Goal: Navigation & Orientation: Find specific page/section

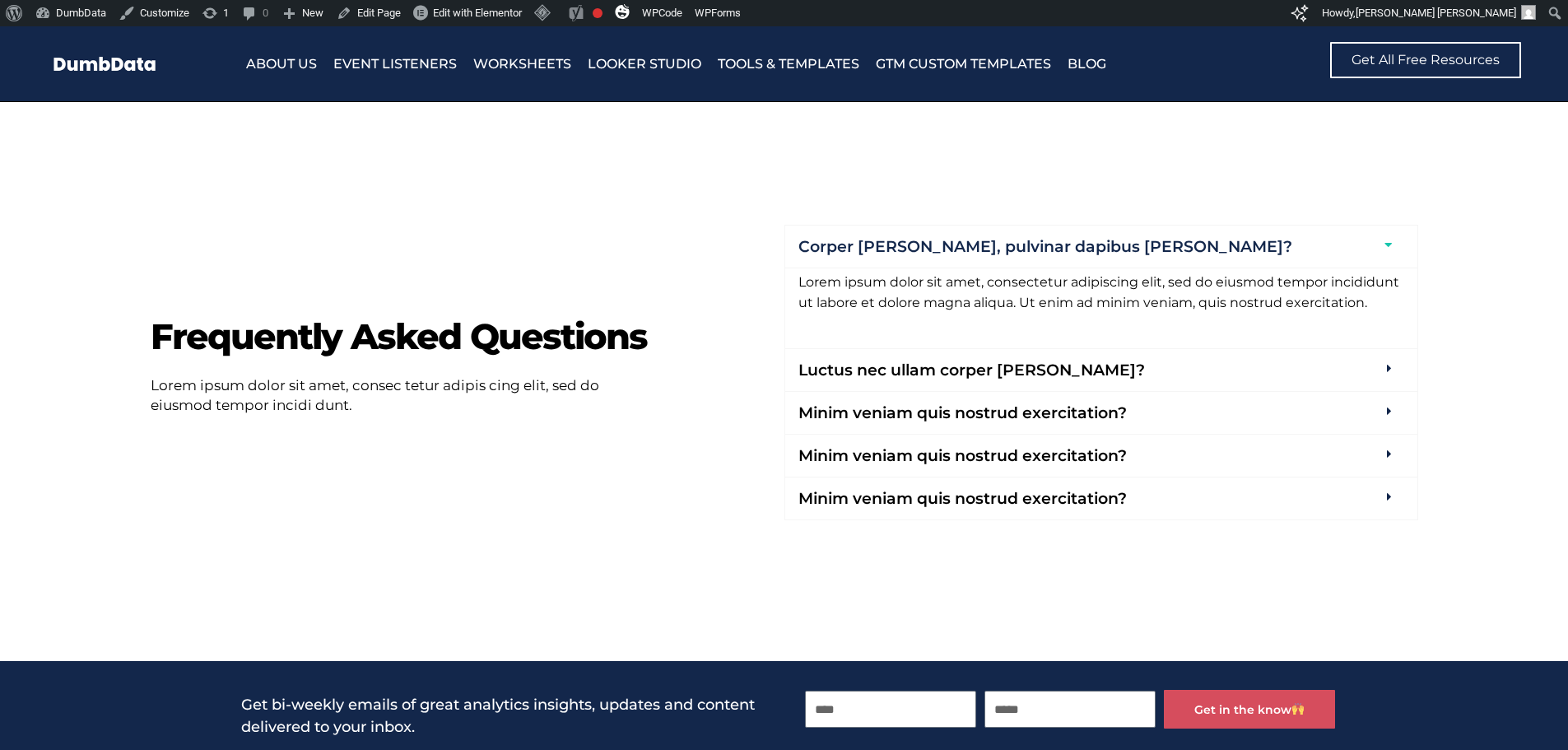
scroll to position [6013, 0]
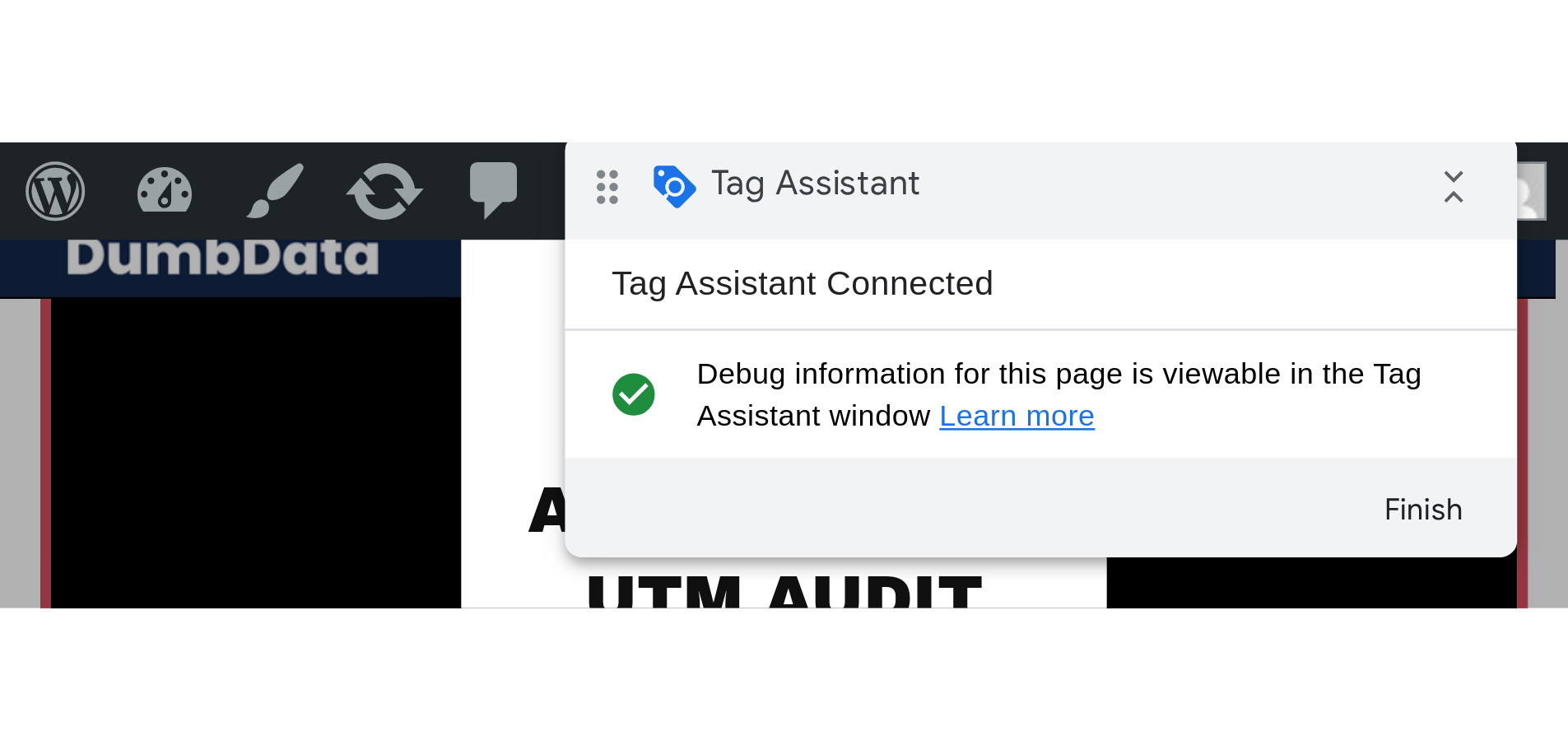
scroll to position [1087, 0]
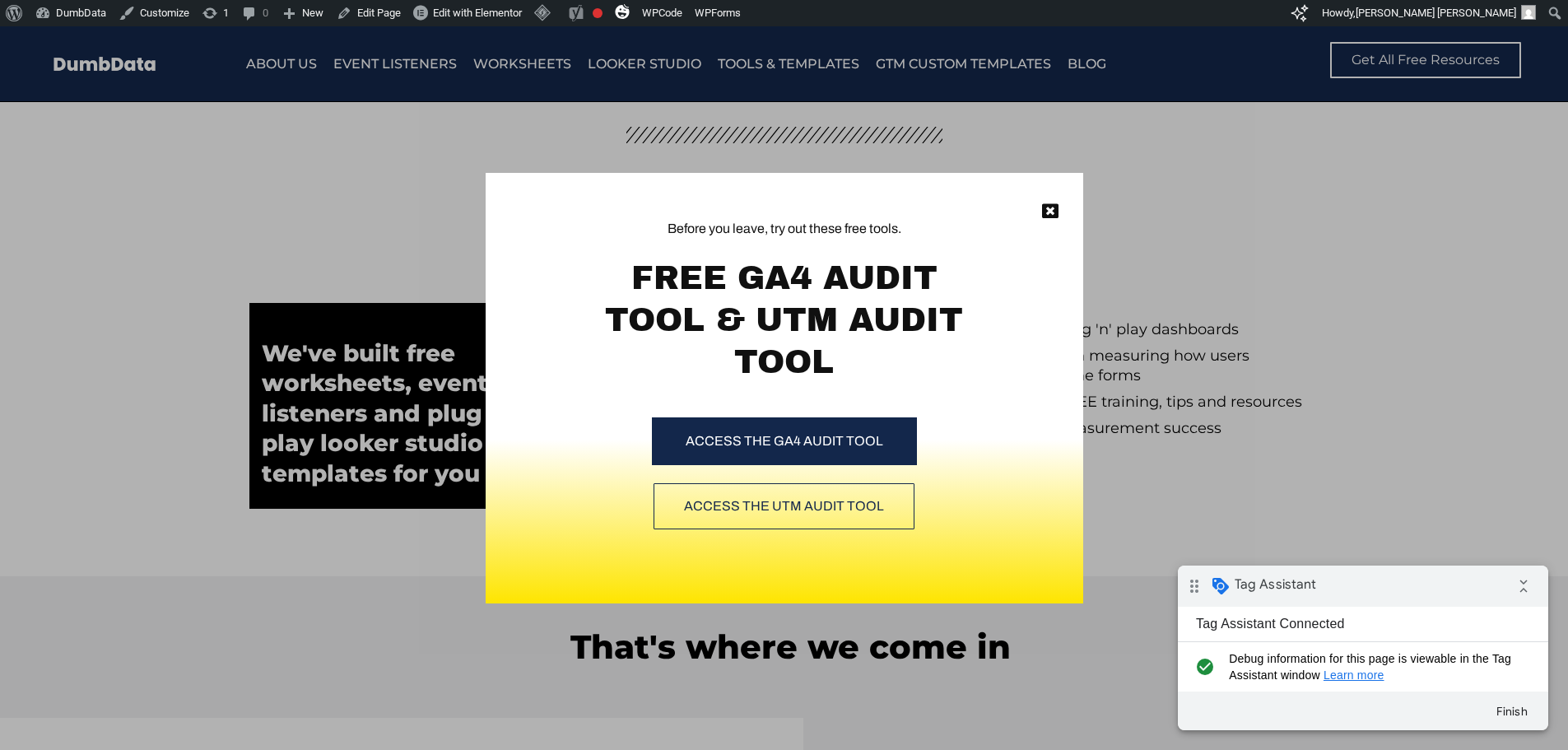
click at [1060, 211] on div "Before you leave, try out these free tools. FREE GA4 AUDIT TOOL & UTM AUDIT TOO…" at bounding box center [784, 341] width 597 height 338
click at [1057, 210] on icon at bounding box center [1050, 211] width 17 height 17
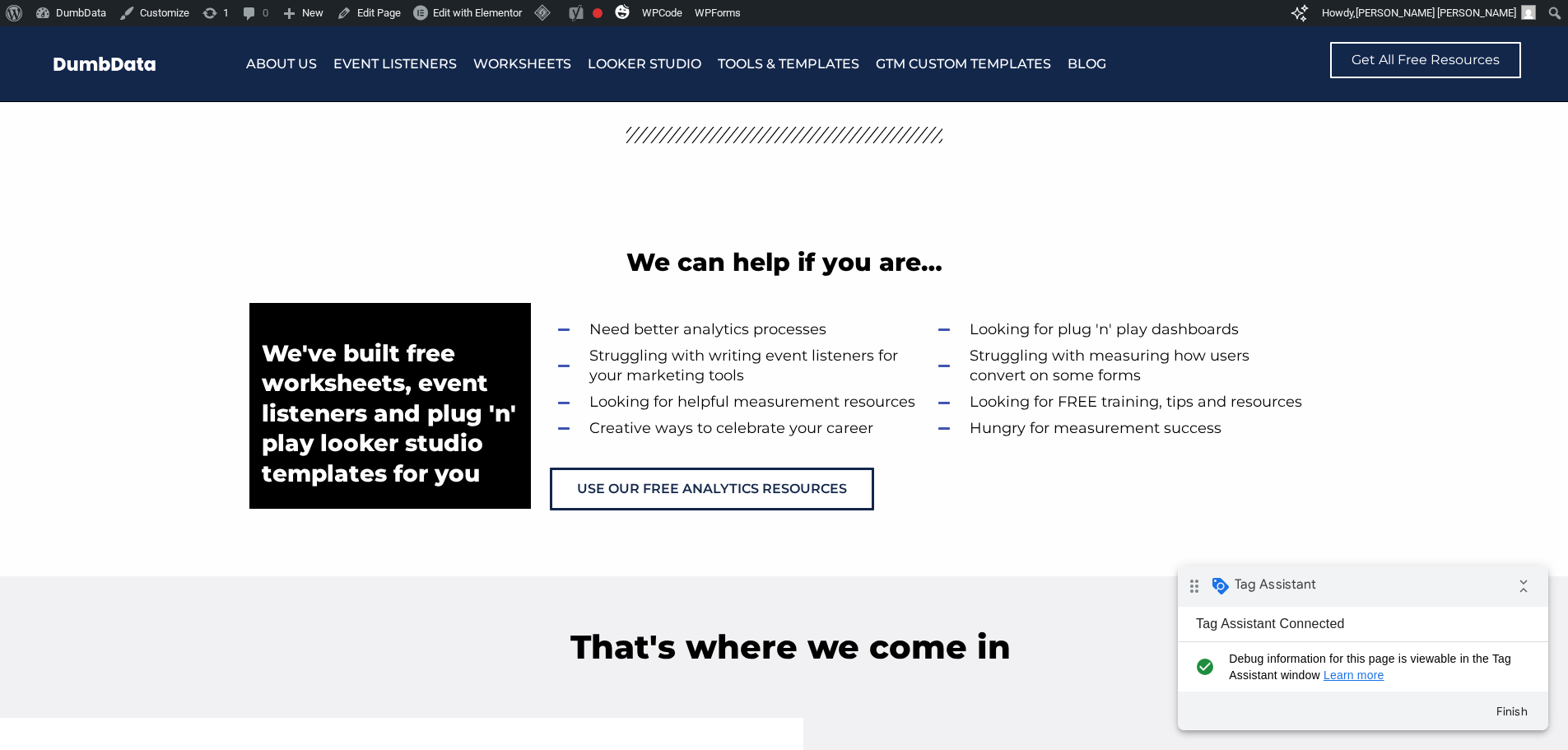
click at [283, 250] on section "We can help if you are…" at bounding box center [784, 262] width 1568 height 82
